Goal: Find specific page/section: Find specific page/section

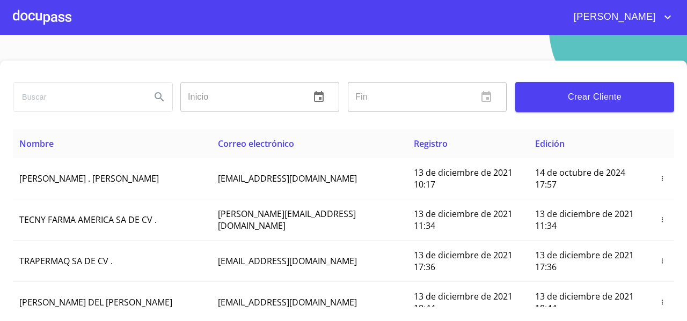
click at [33, 102] on input "search" at bounding box center [77, 97] width 129 height 29
type input "jose luis gome"
click at [171, 106] on div "jose luis gome" at bounding box center [92, 97] width 167 height 39
click at [163, 102] on icon "Search" at bounding box center [159, 97] width 13 height 13
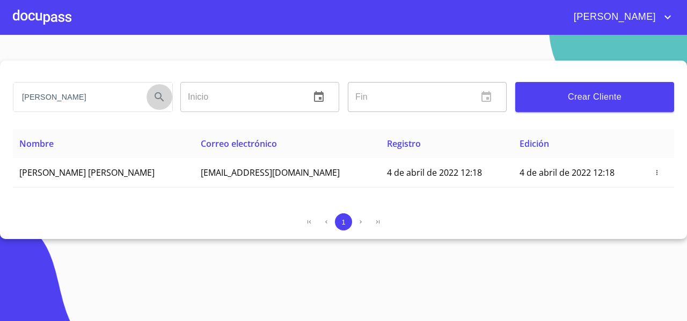
click at [163, 102] on icon "Search" at bounding box center [159, 97] width 13 height 13
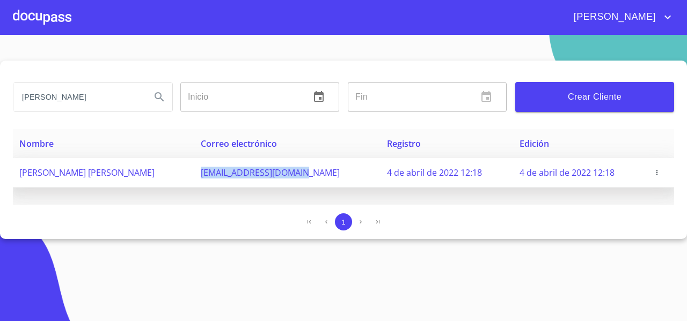
drag, startPoint x: 182, startPoint y: 172, endPoint x: 299, endPoint y: 181, distance: 117.3
click at [299, 181] on td "jlgomez.0792@gmail.com" at bounding box center [287, 173] width 186 height 30
copy span "jlgomez.0792@gmail.com"
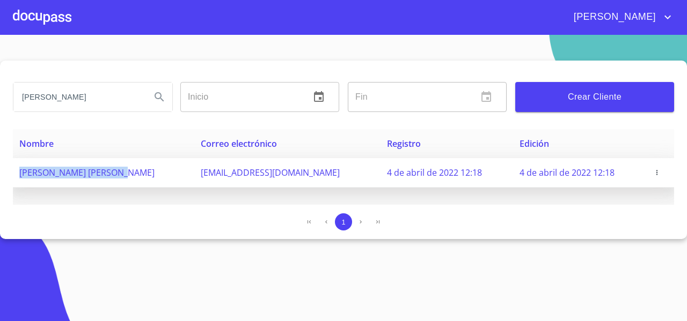
drag, startPoint x: 129, startPoint y: 172, endPoint x: 19, endPoint y: 178, distance: 110.1
click at [19, 178] on td "[PERSON_NAME]" at bounding box center [103, 173] width 181 height 30
copy span "[PERSON_NAME]"
